Goal: Task Accomplishment & Management: Manage account settings

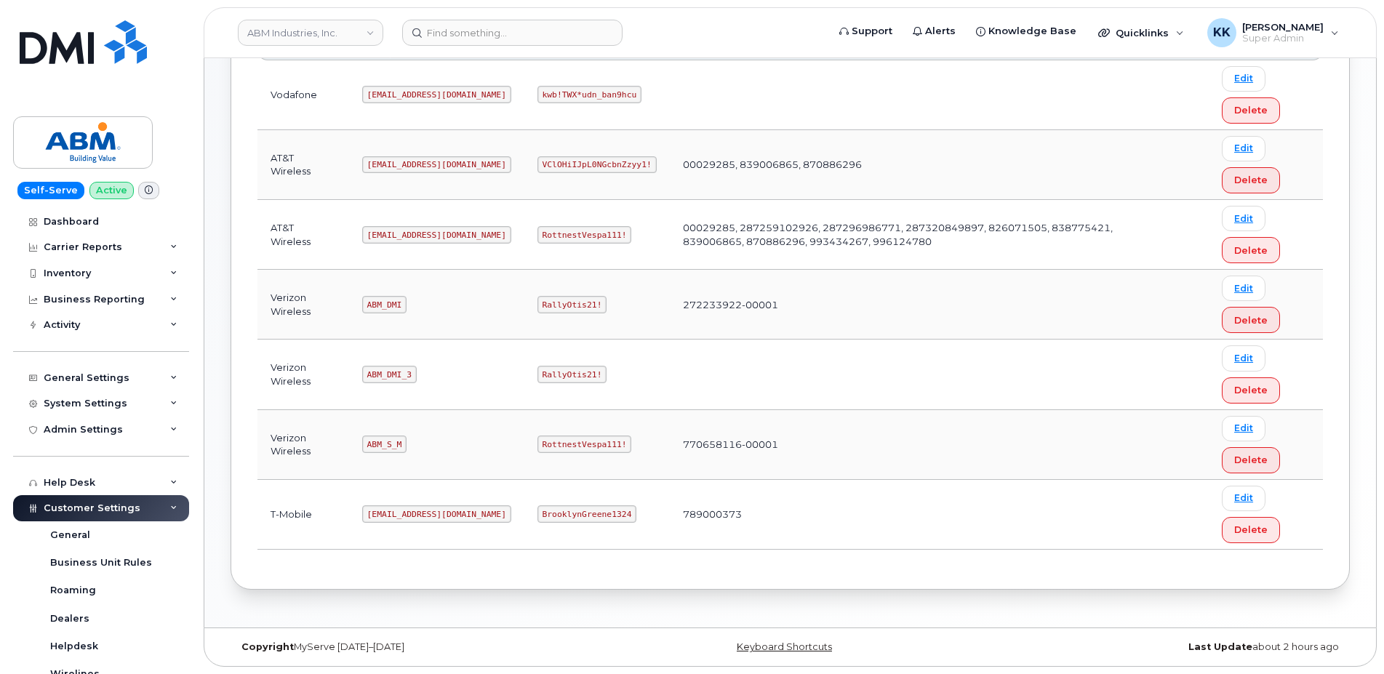
scroll to position [369, 0]
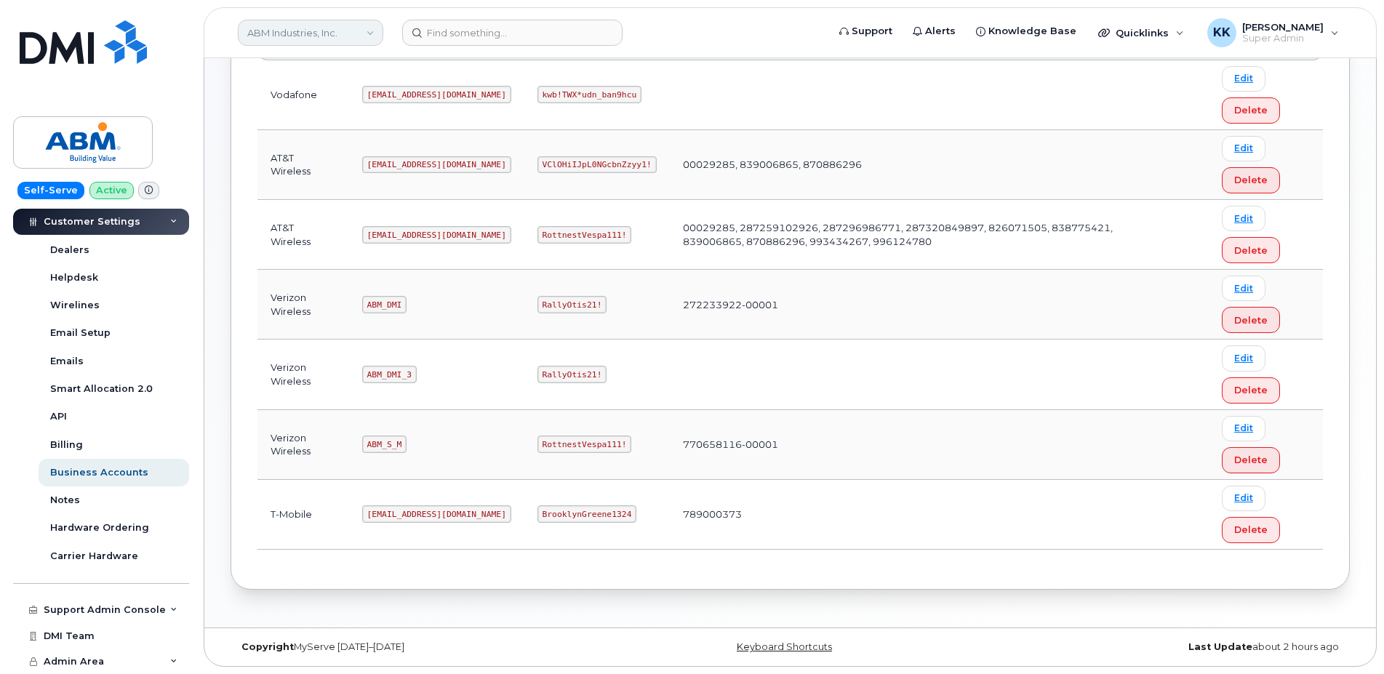
click at [304, 27] on link "ABM Industries, Inc." at bounding box center [310, 33] width 145 height 26
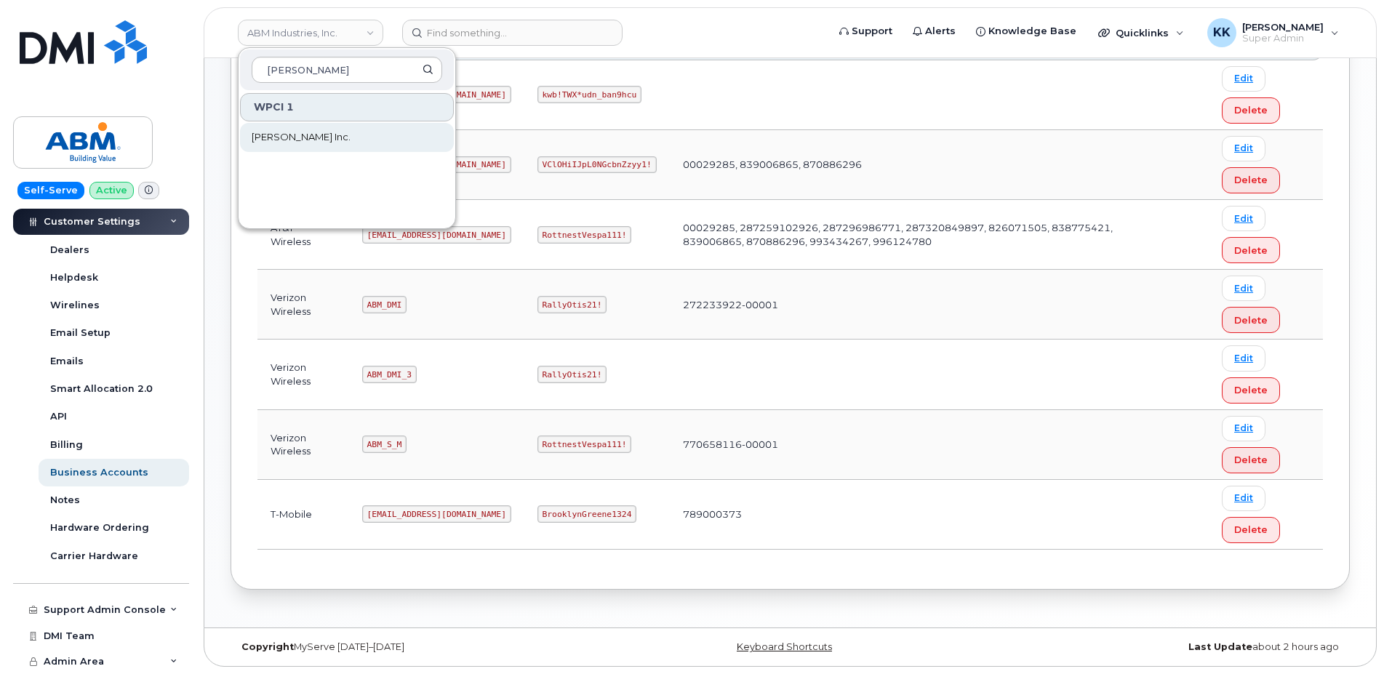
type input "[PERSON_NAME]"
click at [296, 137] on span "[PERSON_NAME] Inc." at bounding box center [301, 137] width 99 height 15
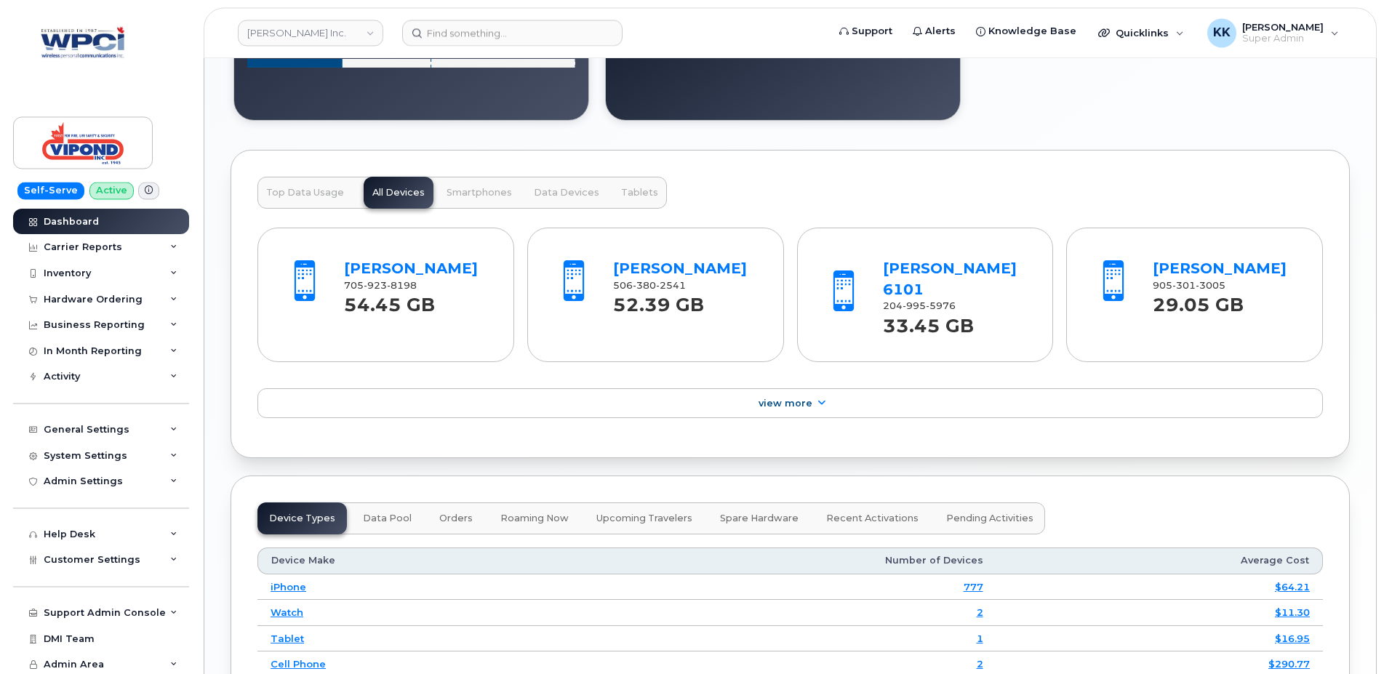
scroll to position [1827, 0]
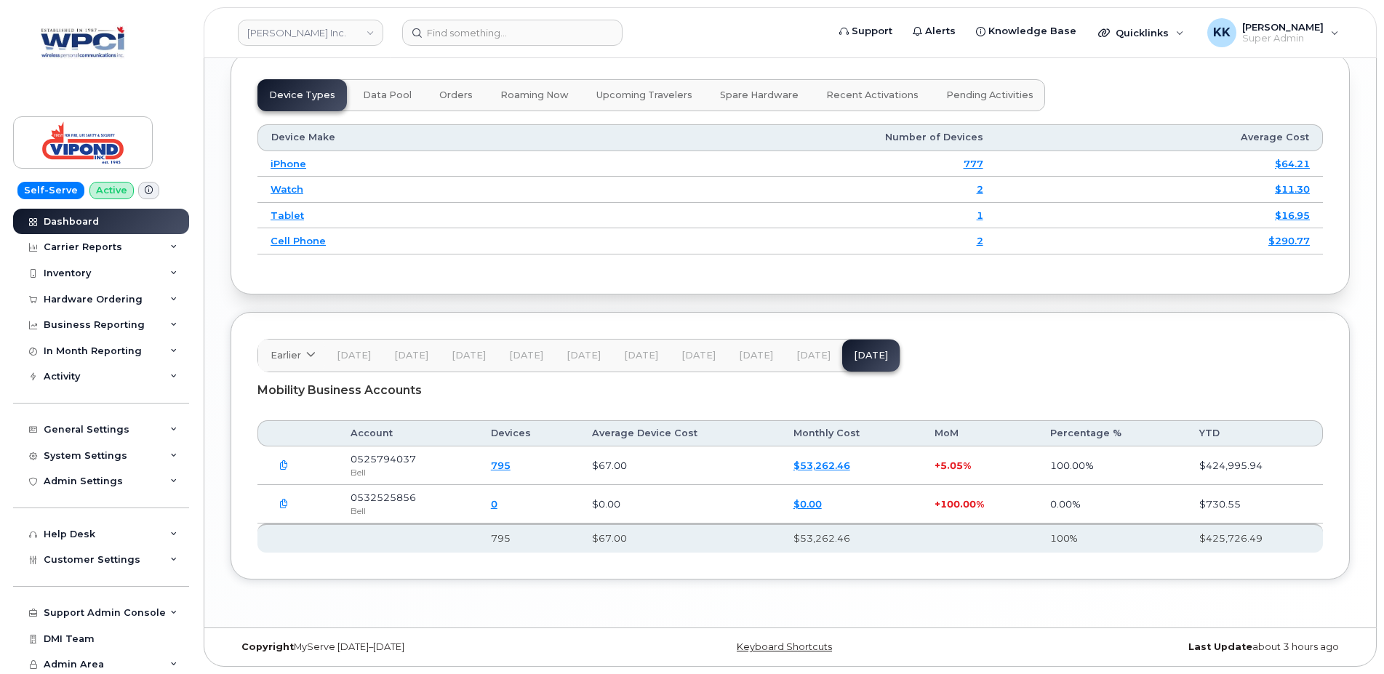
click at [806, 356] on span "[DATE]" at bounding box center [813, 356] width 34 height 12
click at [856, 358] on span "[DATE]" at bounding box center [871, 356] width 34 height 12
click at [283, 503] on icon "button" at bounding box center [283, 504] width 9 height 9
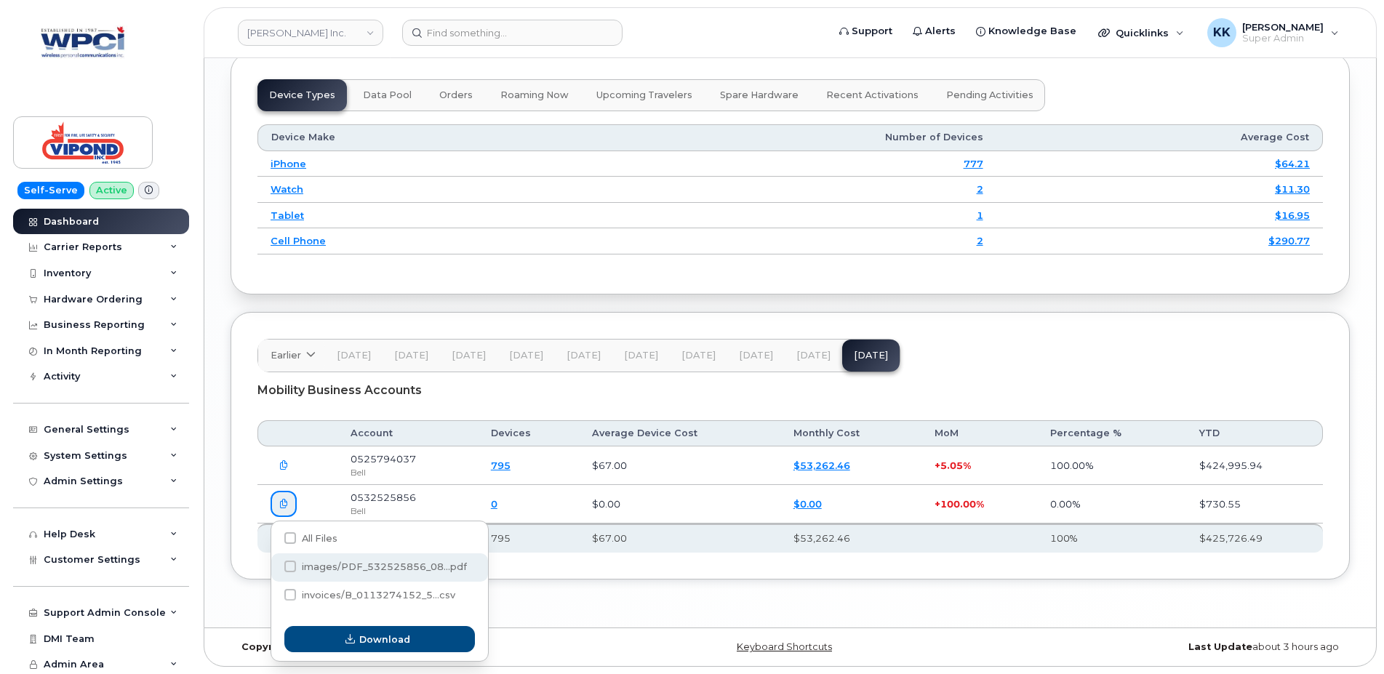
click at [299, 566] on label "images/PDF_532525856_08...pdf" at bounding box center [375, 567] width 183 height 12
click at [274, 566] on input "images/PDF_532525856_08...pdf" at bounding box center [270, 567] width 7 height 7
checkbox input "true"
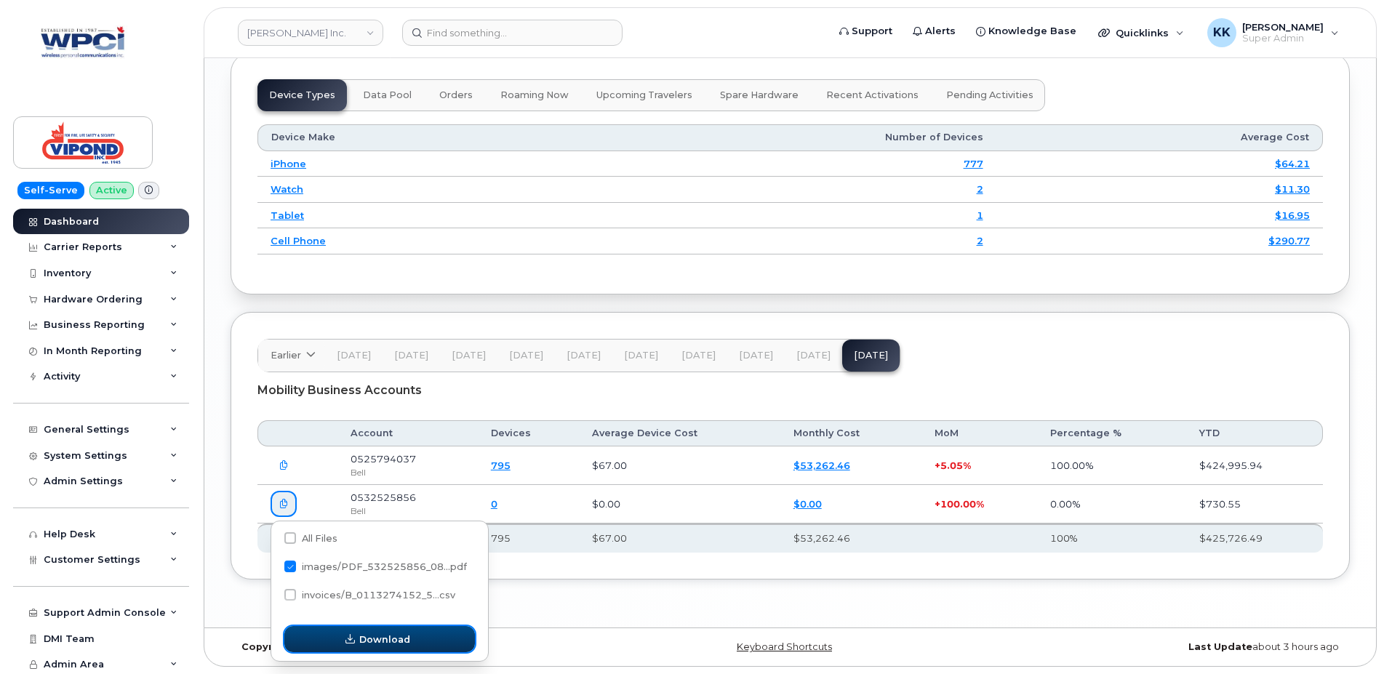
click at [367, 638] on span "Download" at bounding box center [384, 640] width 51 height 14
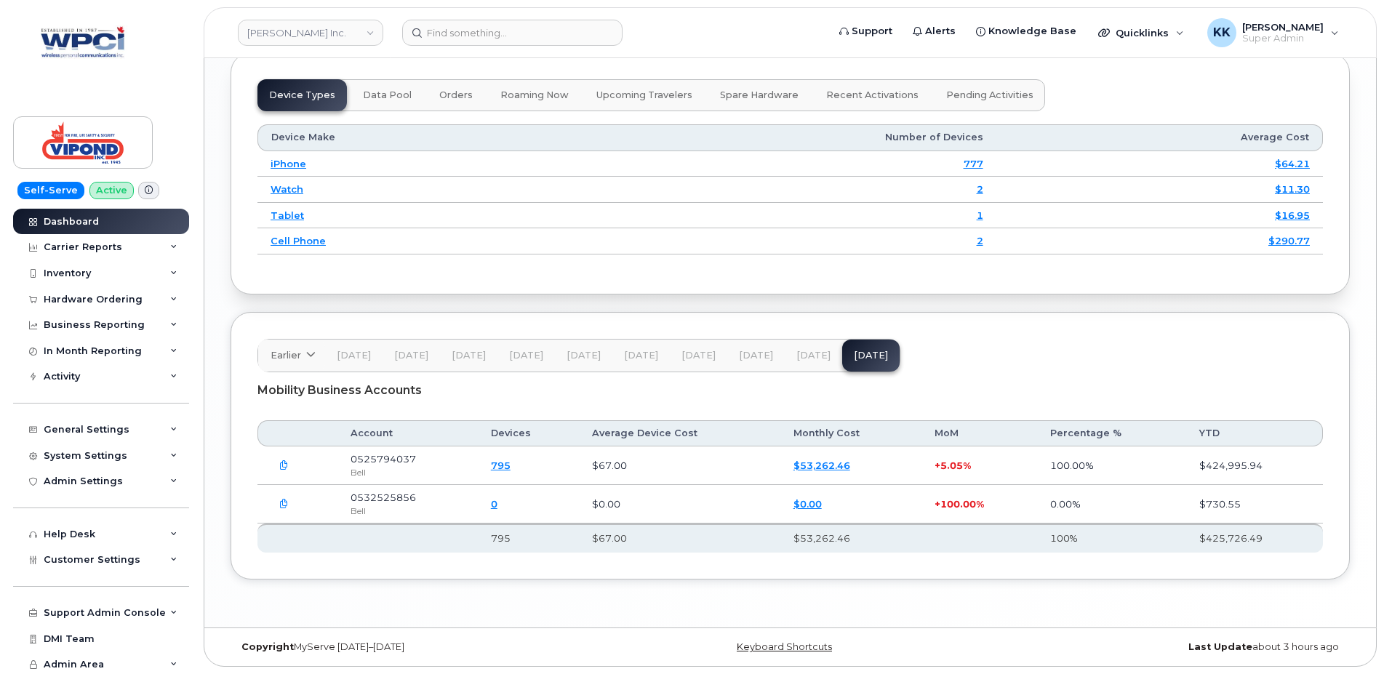
click at [808, 359] on span "[DATE]" at bounding box center [813, 356] width 34 height 12
click at [282, 508] on icon "button" at bounding box center [283, 504] width 9 height 9
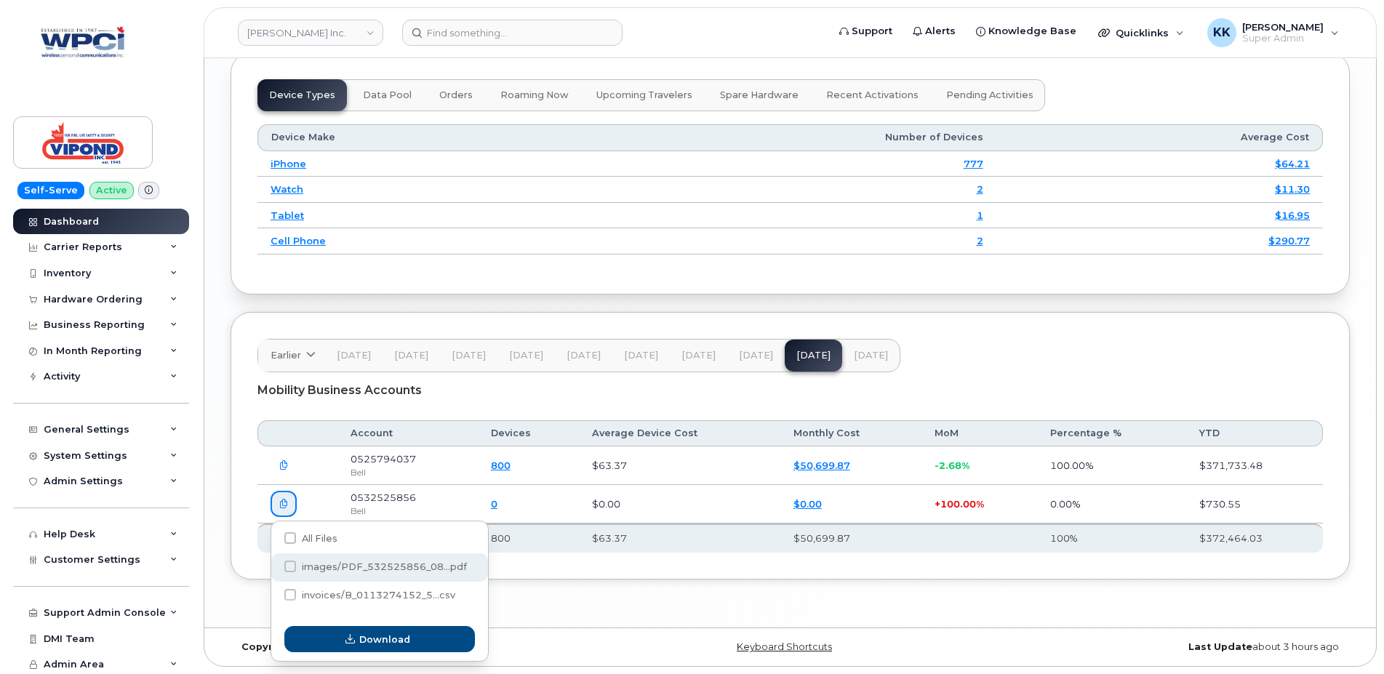
click at [341, 571] on label "images/PDF_532525856_08...pdf" at bounding box center [375, 567] width 183 height 12
click at [274, 571] on input "images/PDF_532525856_08...pdf" at bounding box center [270, 567] width 7 height 7
checkbox input "true"
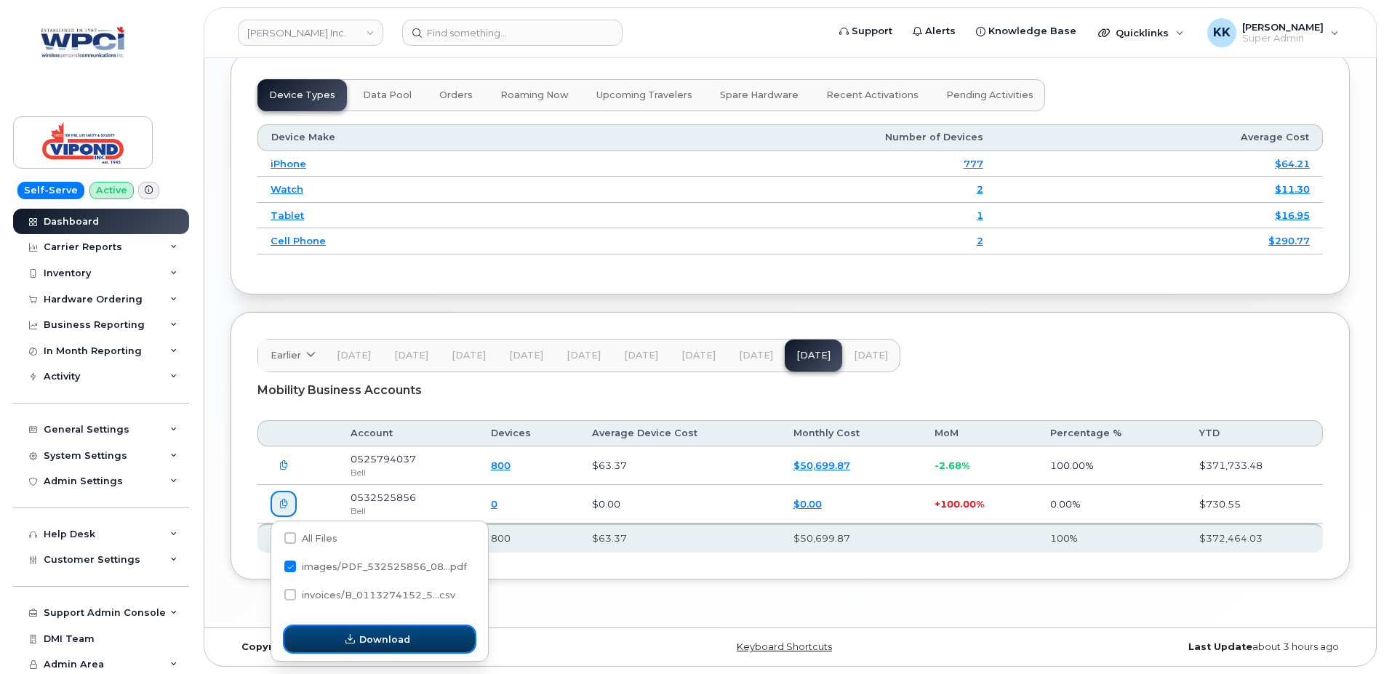
click at [375, 645] on span "Download" at bounding box center [384, 640] width 51 height 14
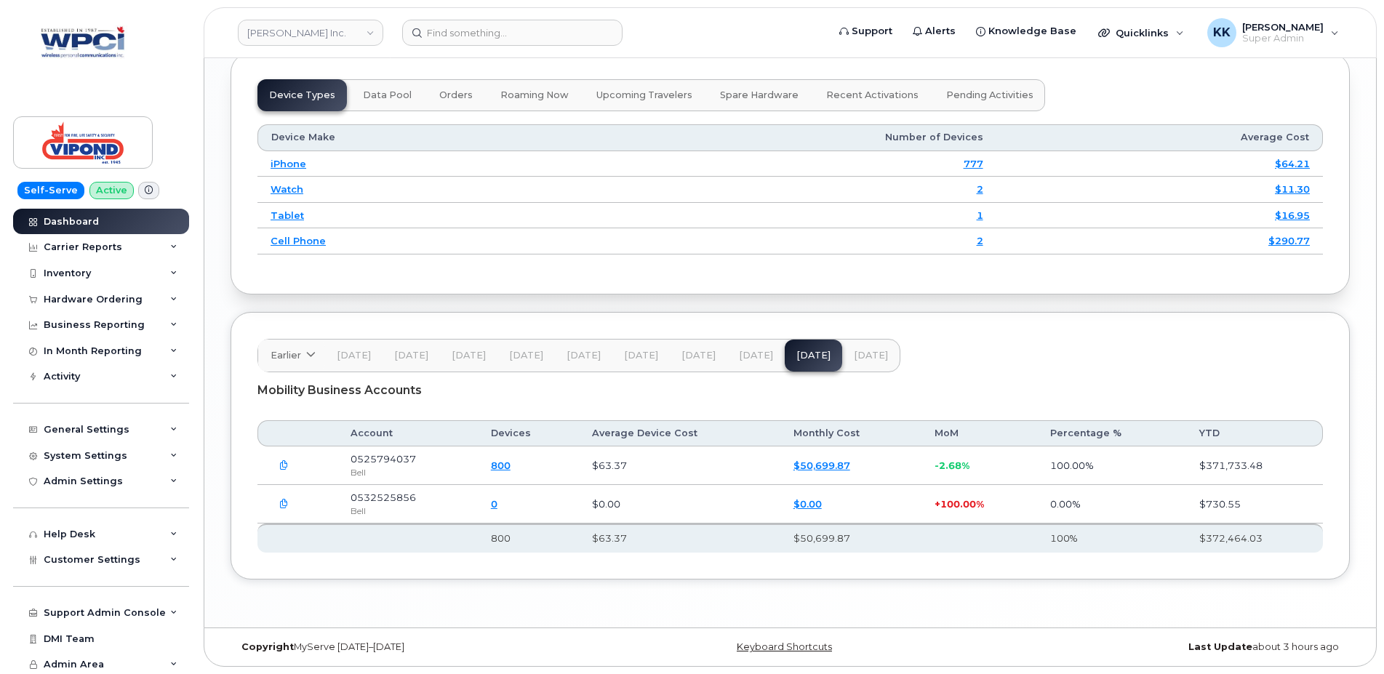
click at [754, 353] on span "[DATE]" at bounding box center [756, 356] width 34 height 12
click at [854, 357] on span "[DATE]" at bounding box center [871, 356] width 34 height 12
click at [126, 568] on div "Customer Settings" at bounding box center [101, 560] width 176 height 26
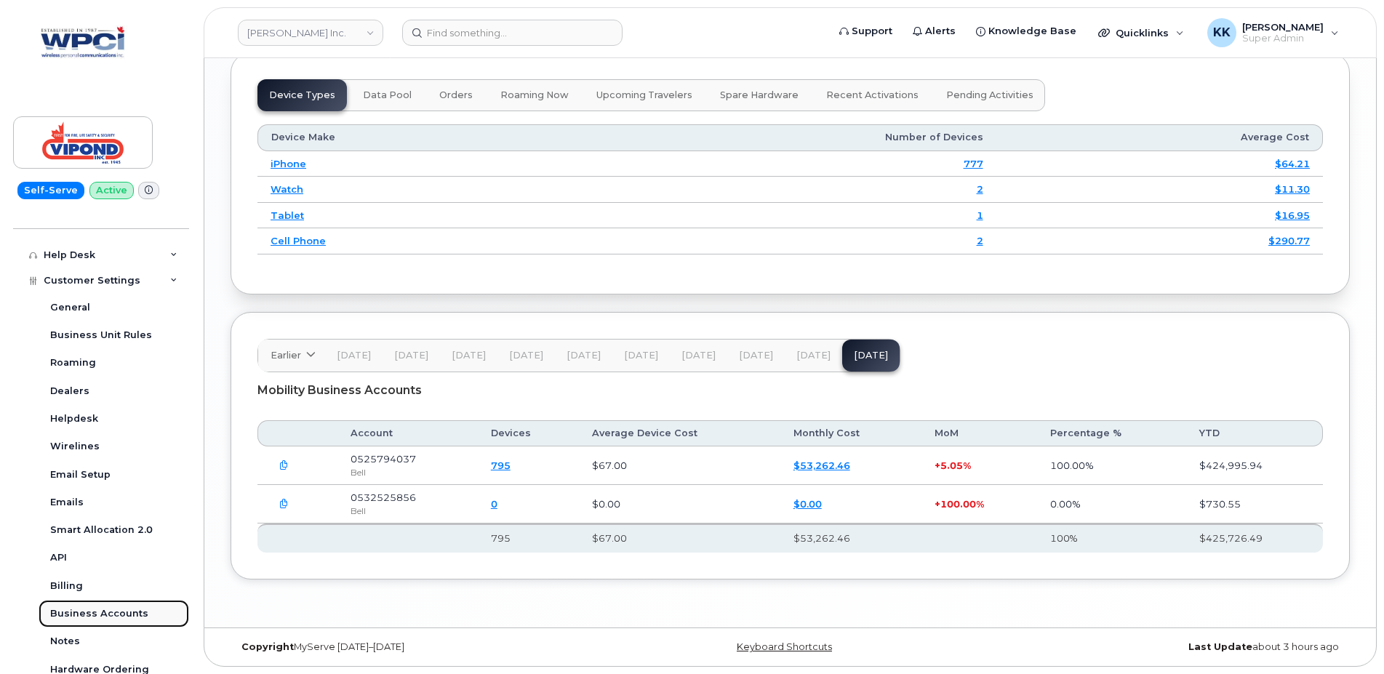
click at [96, 612] on div "Business Accounts" at bounding box center [99, 613] width 98 height 13
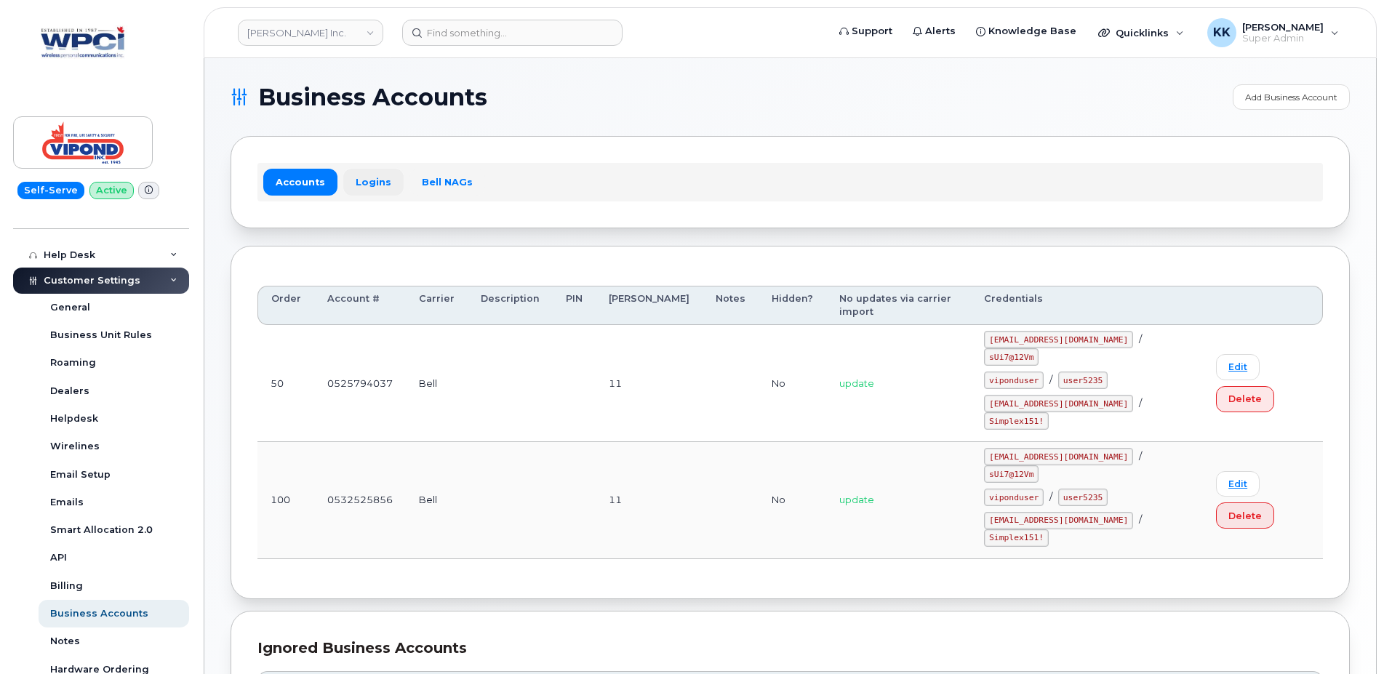
click at [377, 188] on link "Logins" at bounding box center [373, 182] width 60 height 26
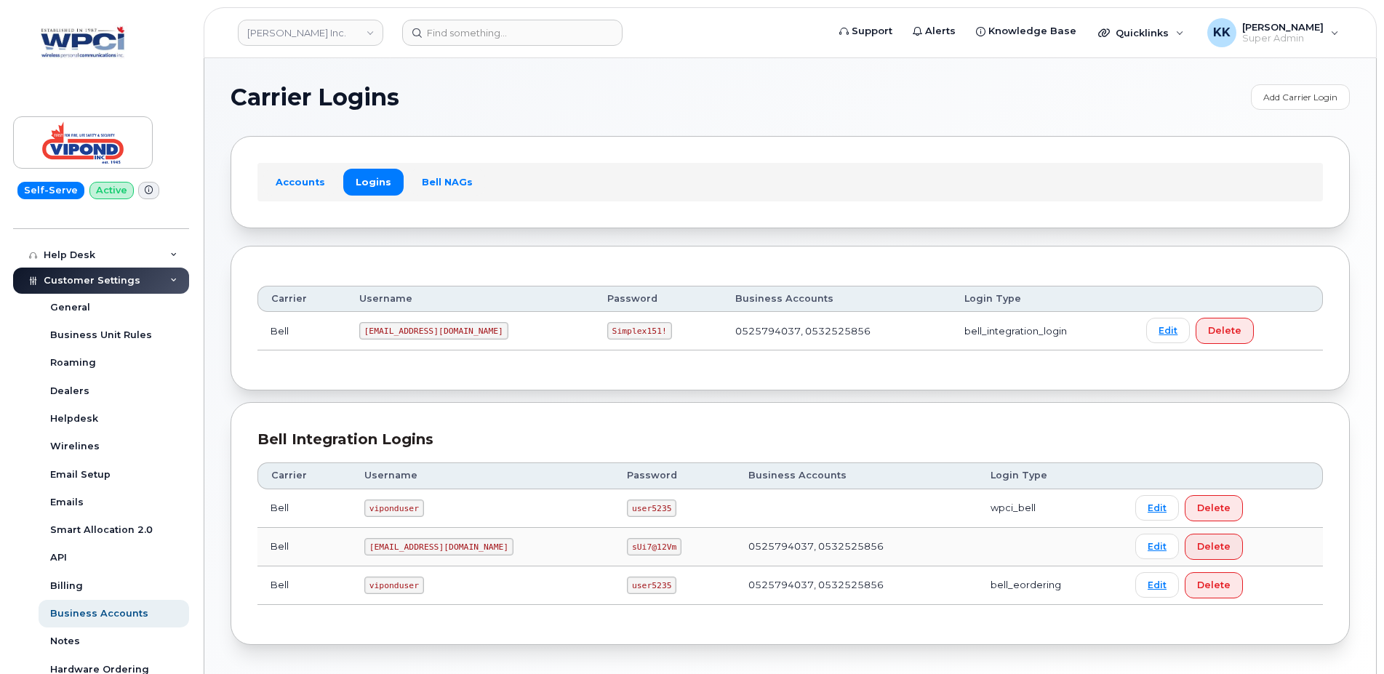
click at [411, 546] on code "mms79@wpci.com" at bounding box center [438, 546] width 149 height 17
click at [627, 548] on code "sUi7@12Vm" at bounding box center [654, 546] width 55 height 17
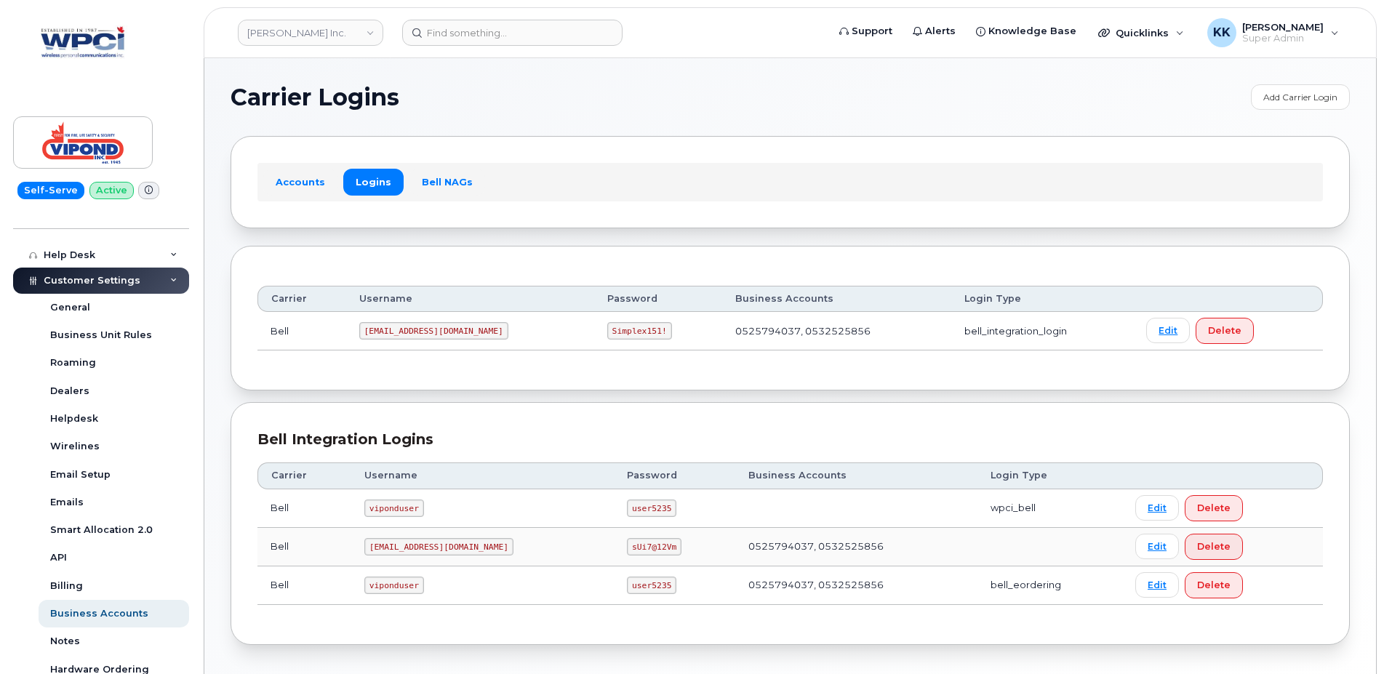
click at [627, 548] on code "sUi7@12Vm" at bounding box center [654, 546] width 55 height 17
click at [382, 329] on code "1Vipond@myserve.ca" at bounding box center [433, 330] width 149 height 17
click at [607, 329] on code "Simplex151!" at bounding box center [639, 330] width 65 height 17
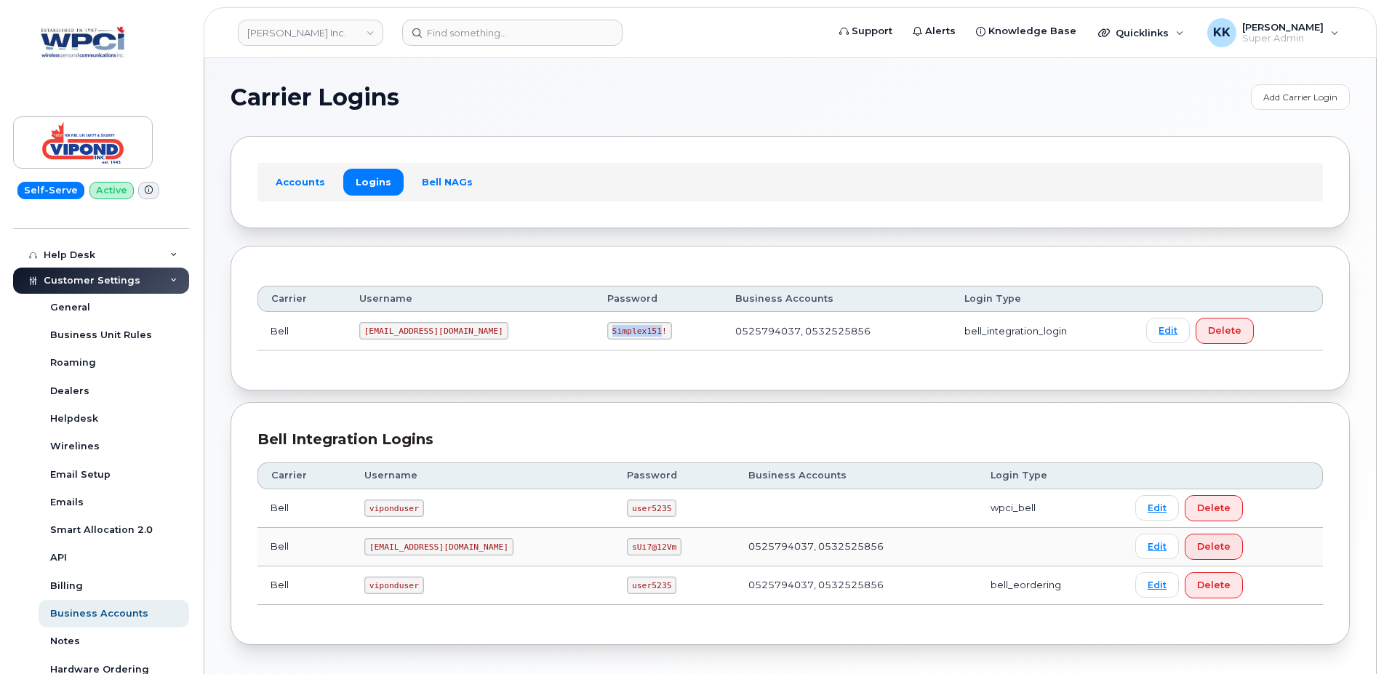
click at [607, 329] on code "Simplex151!" at bounding box center [639, 330] width 65 height 17
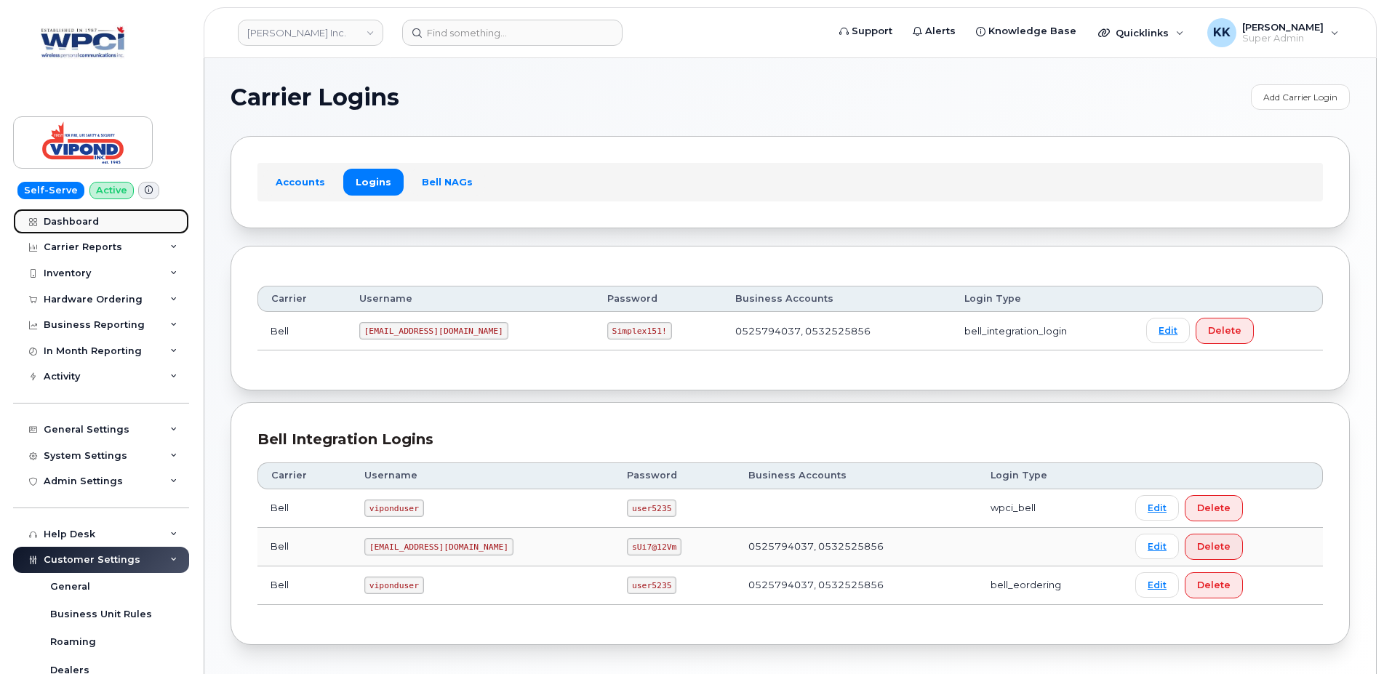
click at [81, 218] on div "Dashboard" at bounding box center [71, 222] width 55 height 12
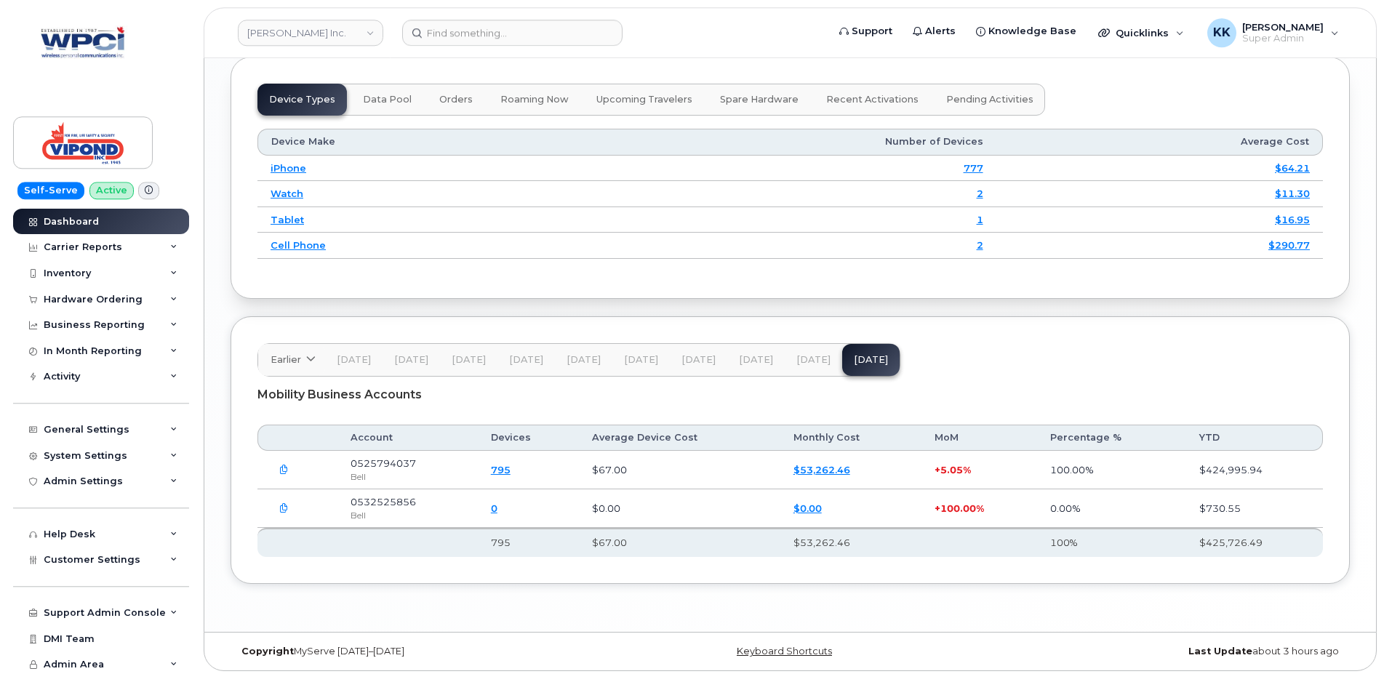
scroll to position [1827, 0]
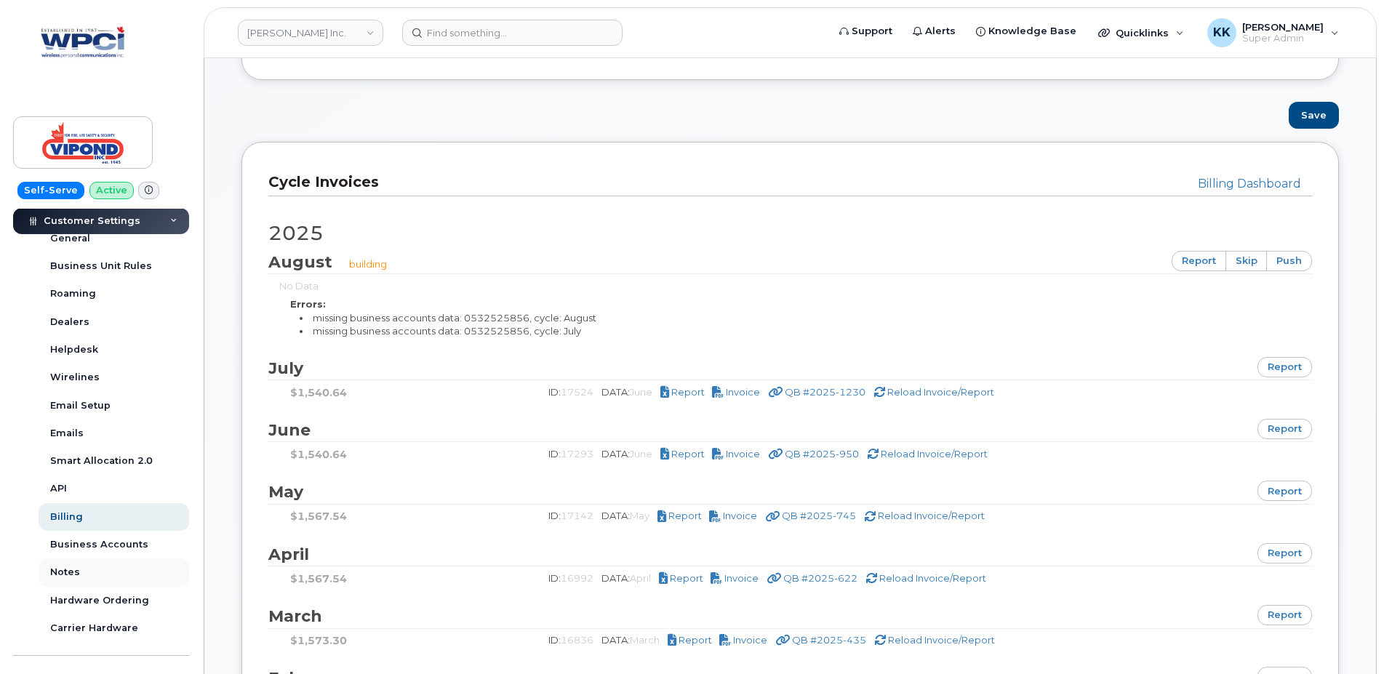
scroll to position [349, 0]
click at [85, 535] on link "Business Accounts" at bounding box center [114, 544] width 151 height 28
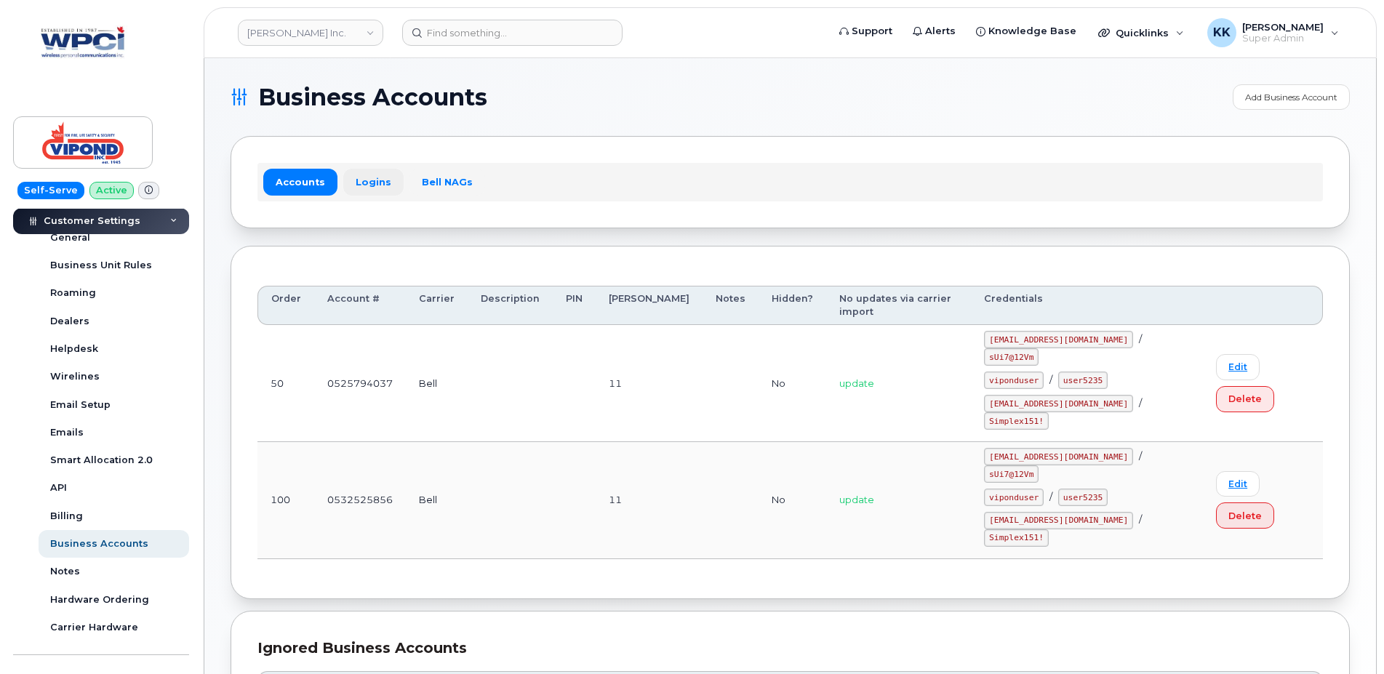
click at [372, 180] on link "Logins" at bounding box center [373, 182] width 60 height 26
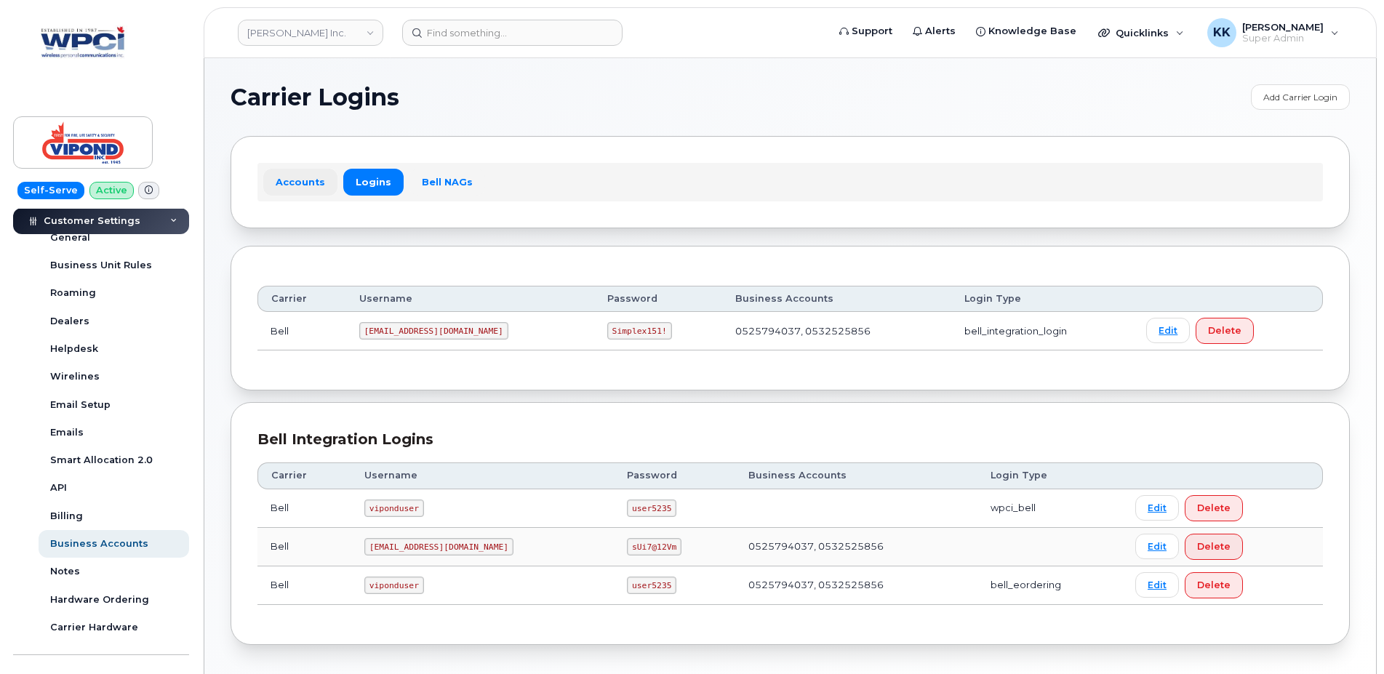
click at [287, 189] on link "Accounts" at bounding box center [300, 182] width 74 height 26
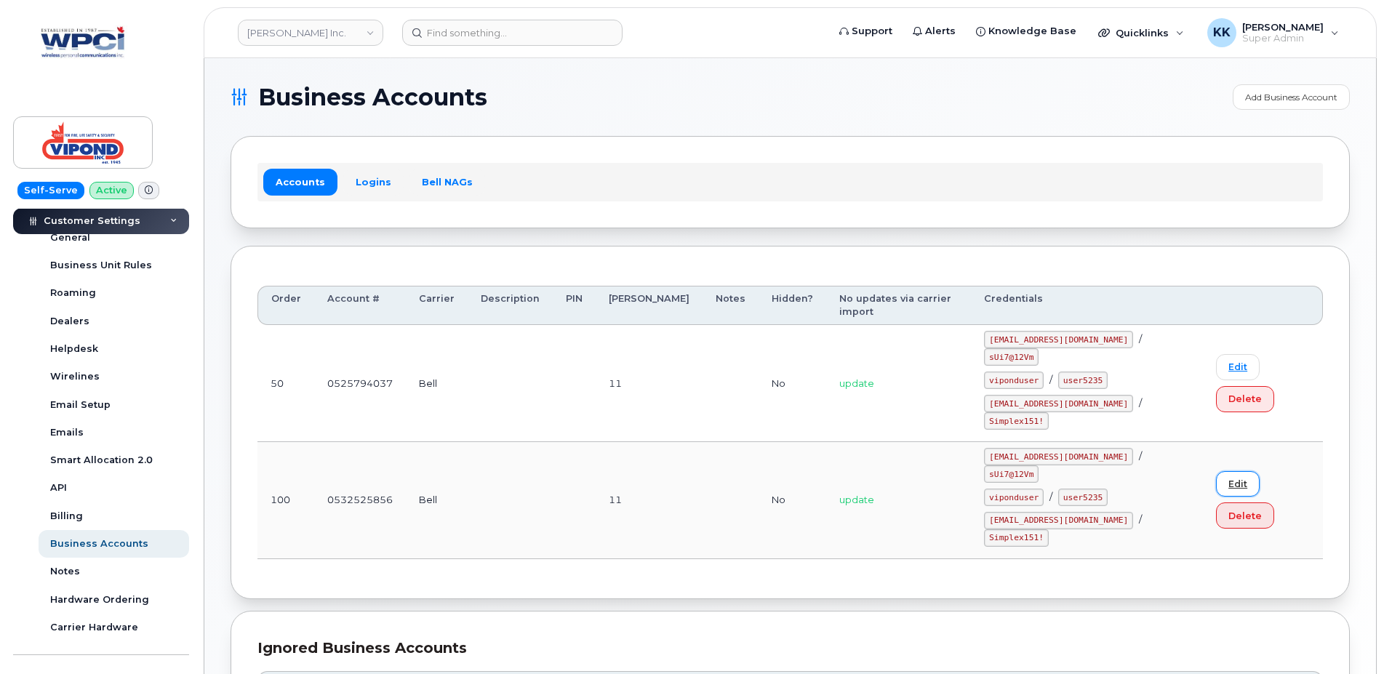
click at [1216, 471] on link "Edit" at bounding box center [1238, 483] width 44 height 25
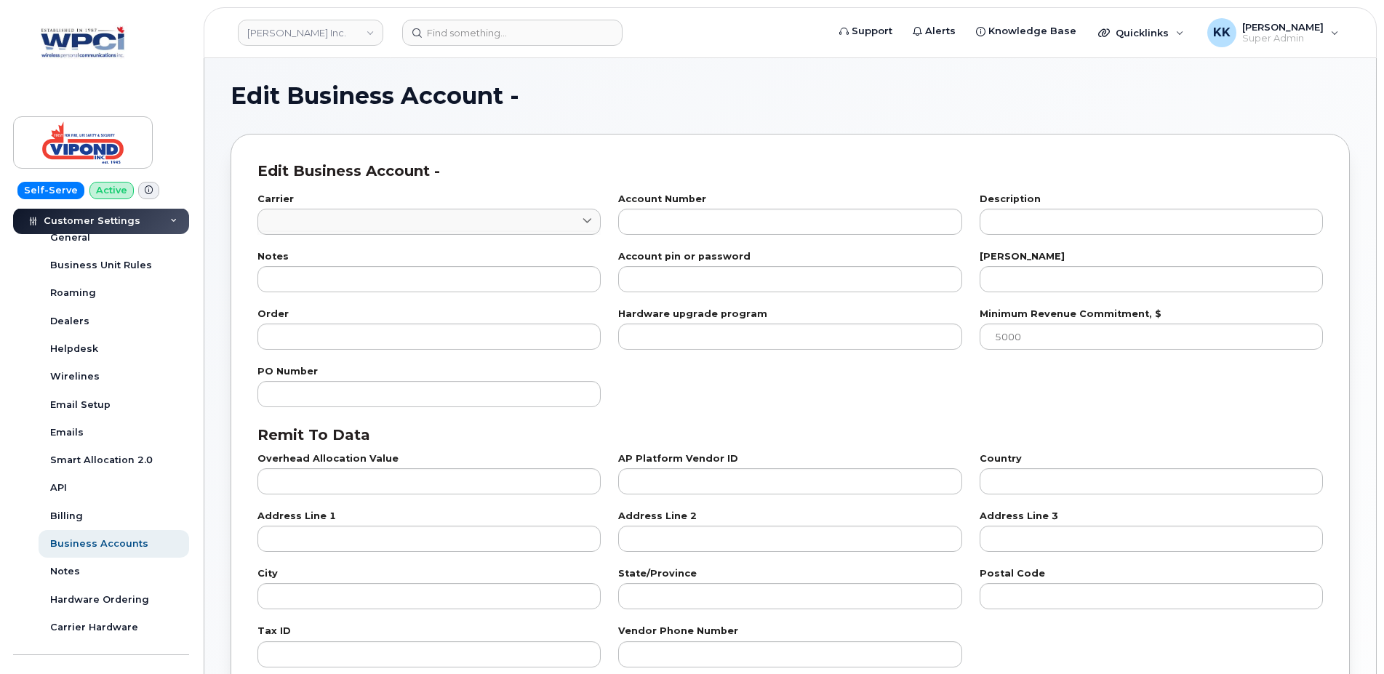
type input "1"
type input "0532525856"
type input "11"
type input "100"
type input "0"
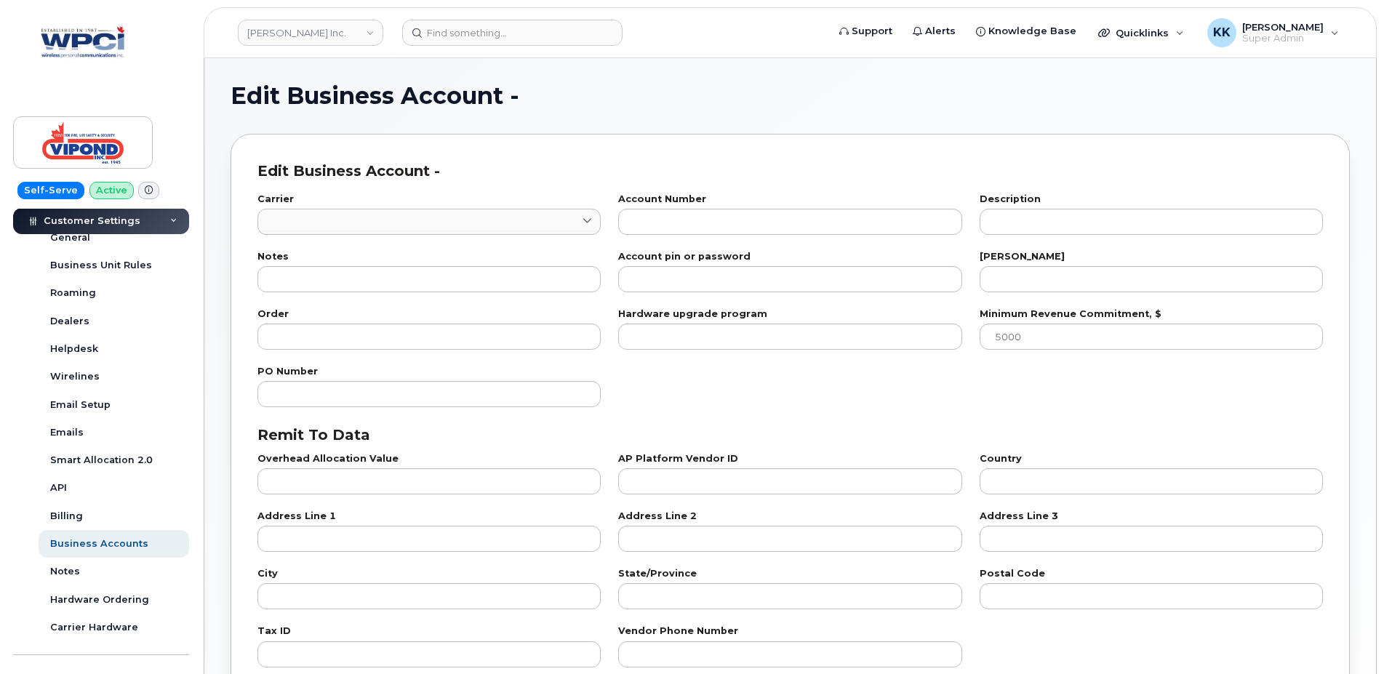
checkbox input "true"
select select "497"
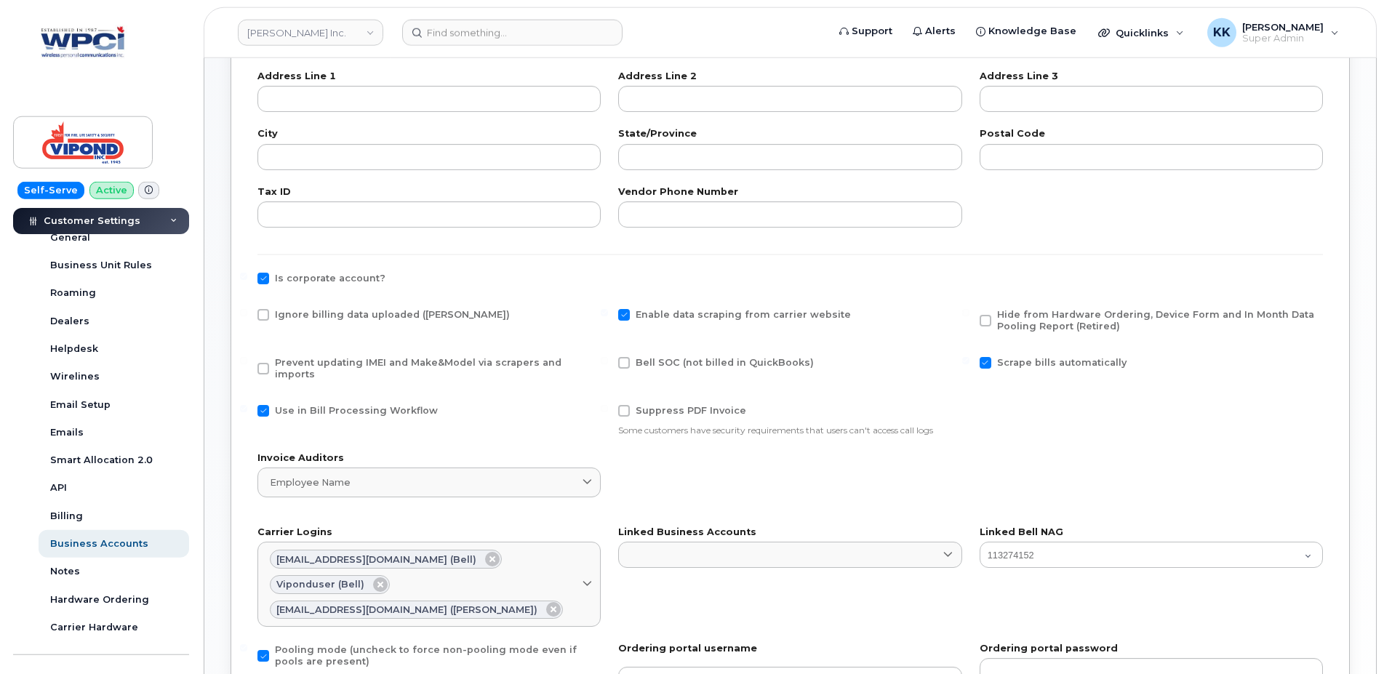
scroll to position [445, 0]
click at [311, 312] on span "Ignore billing data uploaded (Bill Parser)" at bounding box center [392, 313] width 235 height 11
click at [247, 312] on input "Ignore billing data uploaded (Bill Parser)" at bounding box center [243, 311] width 7 height 7
checkbox input "true"
click at [310, 356] on span "Prevent updating IMEI and Make&Model via scrapers and imports" at bounding box center [418, 367] width 287 height 23
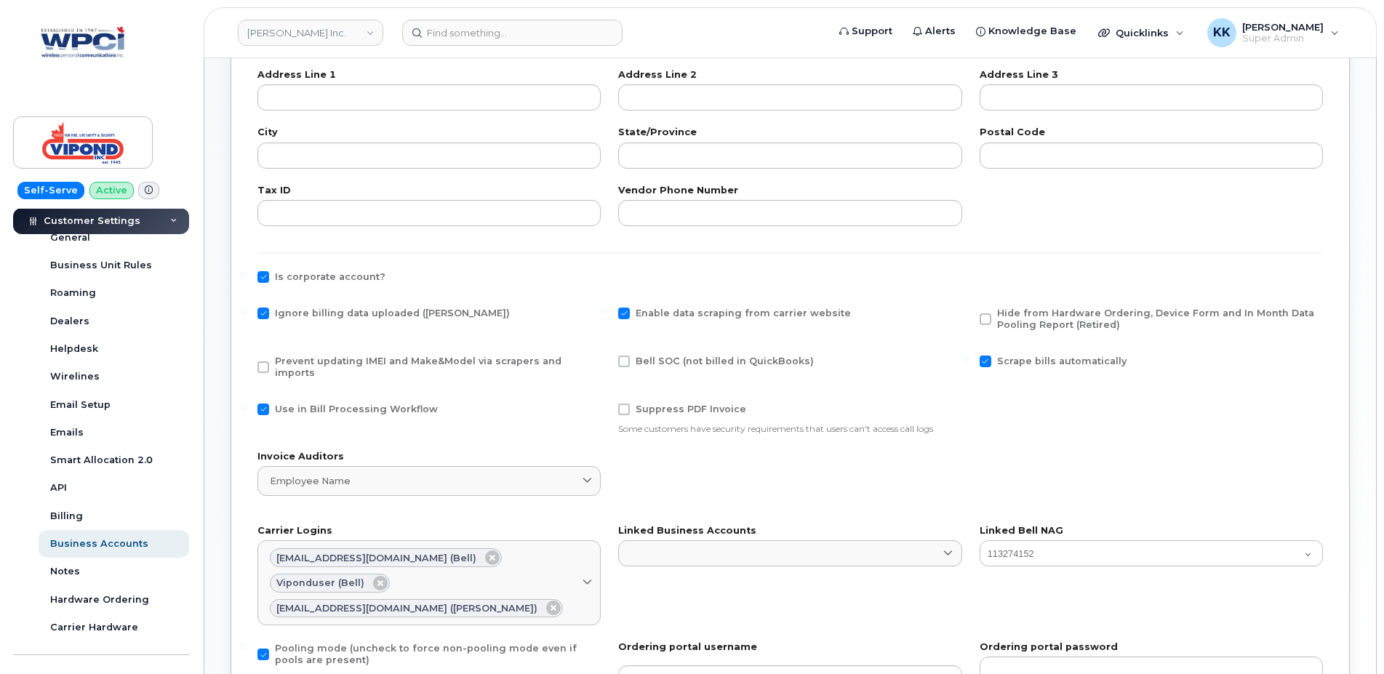
click at [247, 356] on input "Prevent updating IMEI and Make&Model via scrapers and imports" at bounding box center [243, 359] width 7 height 7
checkbox input "true"
click at [297, 404] on span "Use in Bill Processing Workflow" at bounding box center [356, 409] width 163 height 11
click at [247, 404] on input "Use in Bill Processing Workflow" at bounding box center [243, 407] width 7 height 7
checkbox input "false"
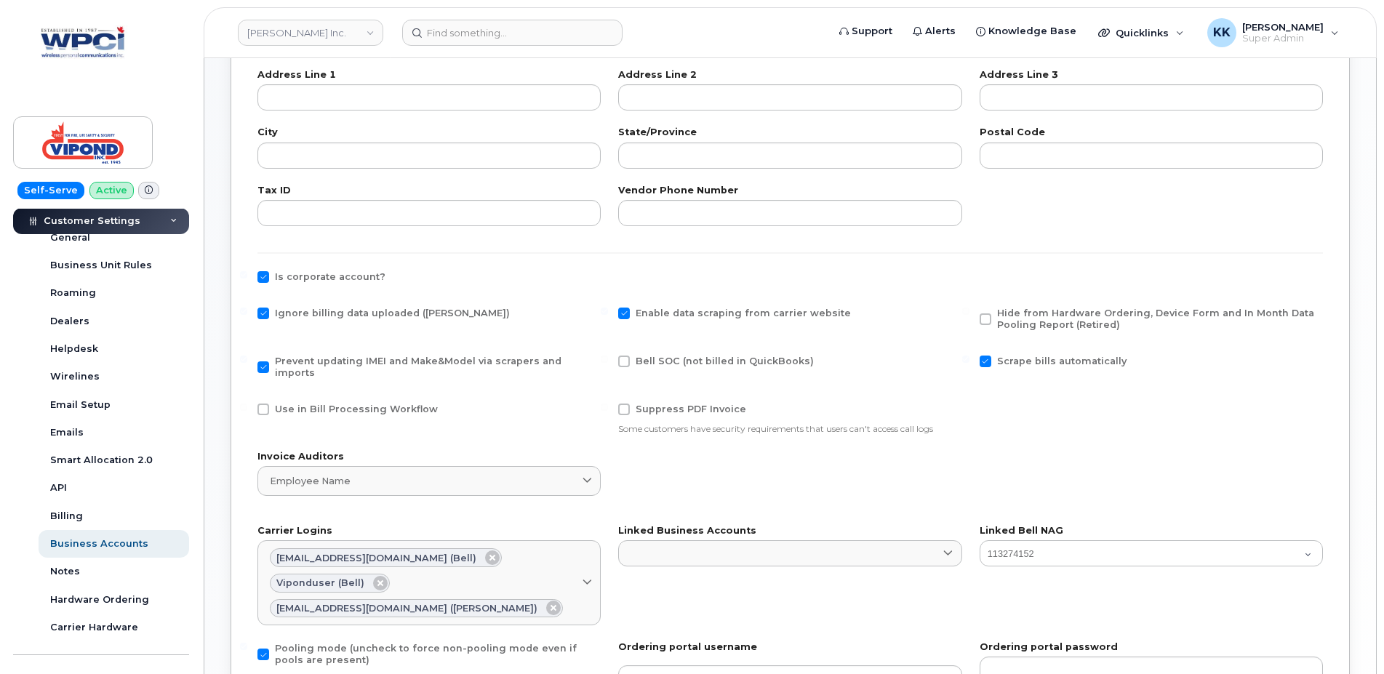
click at [1063, 323] on span "Hide from Hardware Ordering, Device Form and In Month Data Pooling Report (Reti…" at bounding box center [1155, 319] width 317 height 23
click at [970, 315] on input "Hide from Hardware Ordering, Device Form and In Month Data Pooling Report (Reti…" at bounding box center [965, 311] width 7 height 7
checkbox input "true"
click at [1028, 359] on span "Scrape bills automatically" at bounding box center [1061, 361] width 129 height 11
click at [970, 359] on input "Scrape bills automatically" at bounding box center [965, 359] width 7 height 7
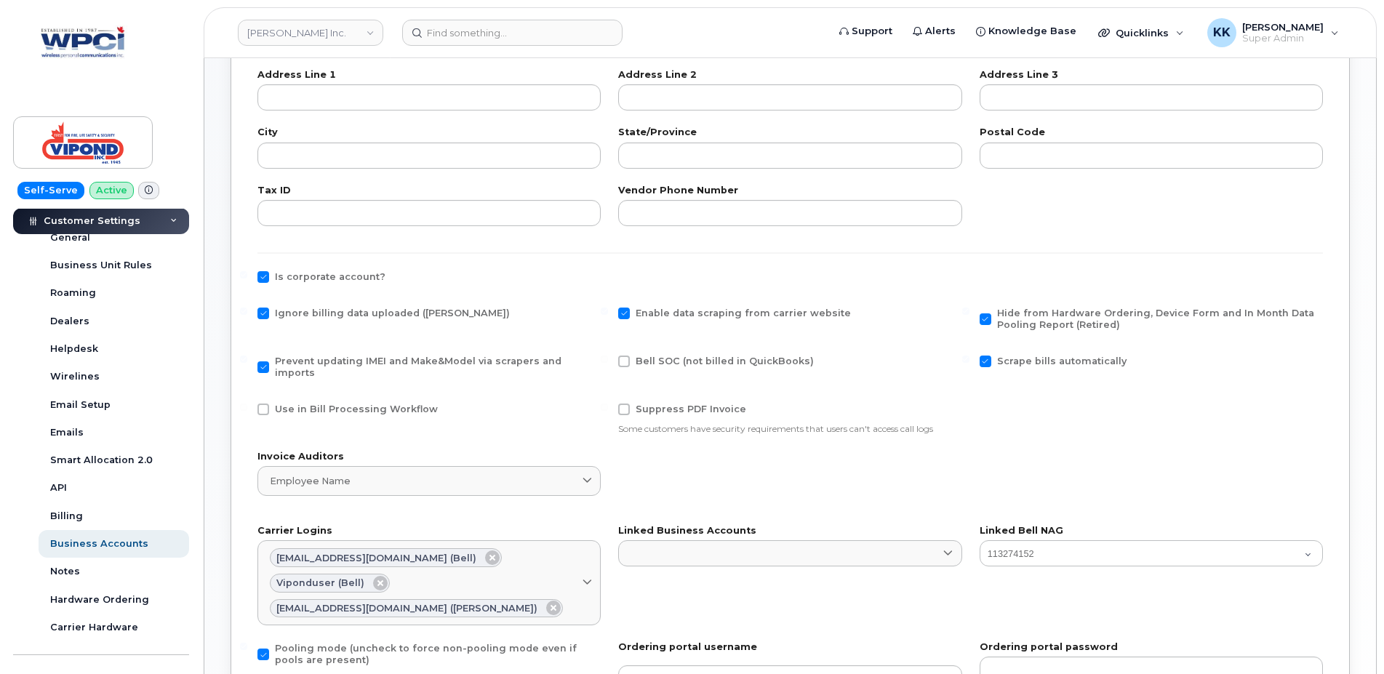
checkbox input "false"
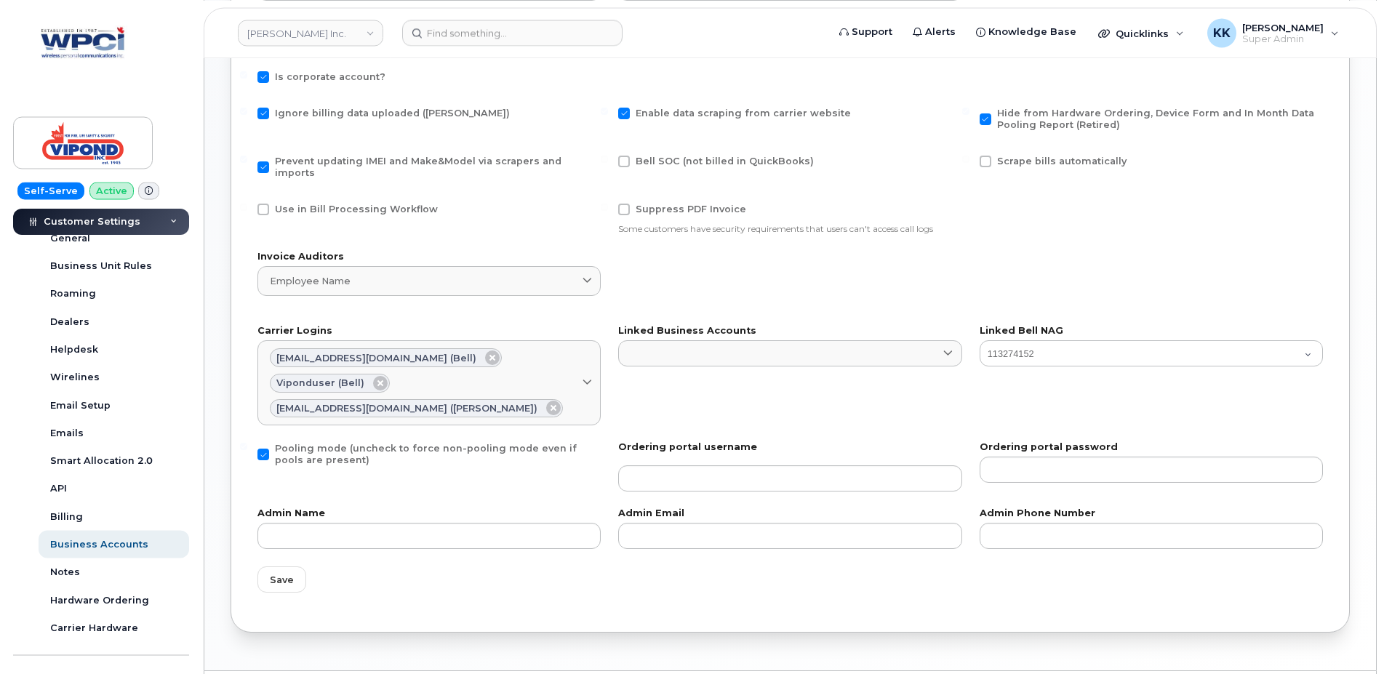
scroll to position [652, 0]
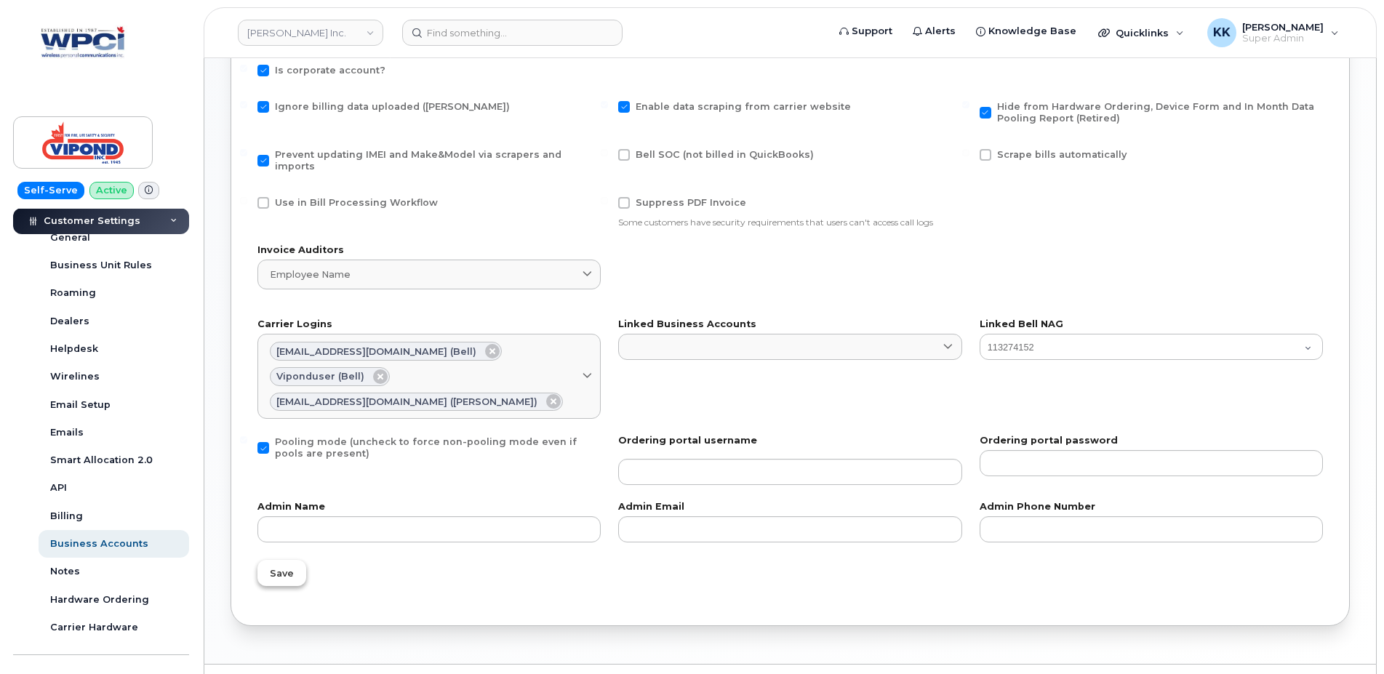
click at [291, 567] on span "Save" at bounding box center [282, 574] width 24 height 14
